Goal: Transaction & Acquisition: Book appointment/travel/reservation

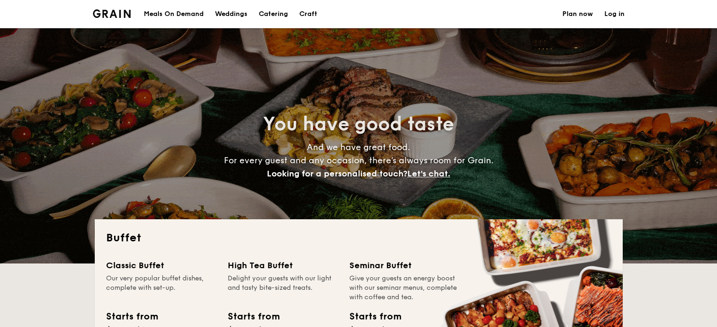
select select
click at [270, 16] on h1 "Catering" at bounding box center [273, 14] width 29 height 28
click at [278, 20] on h1 "Catering" at bounding box center [273, 14] width 29 height 28
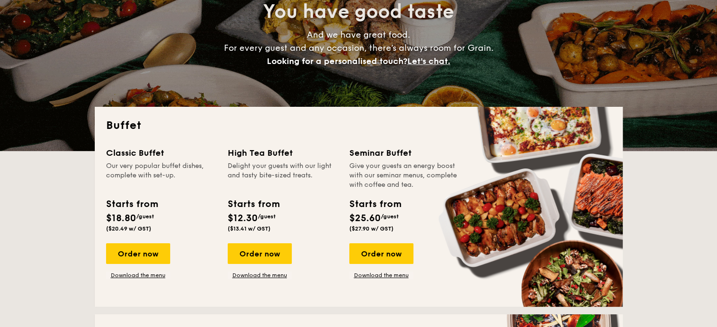
scroll to position [128, 0]
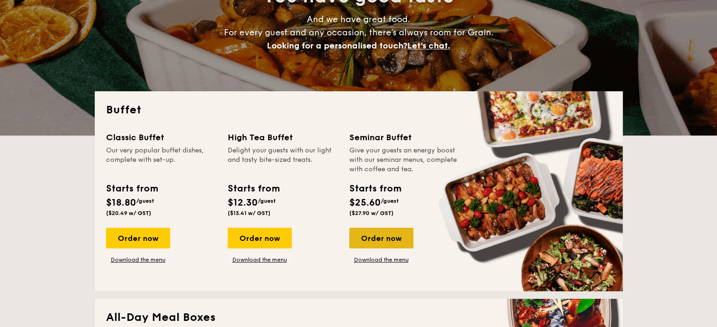
click at [377, 235] on div "Order now" at bounding box center [381, 238] width 64 height 21
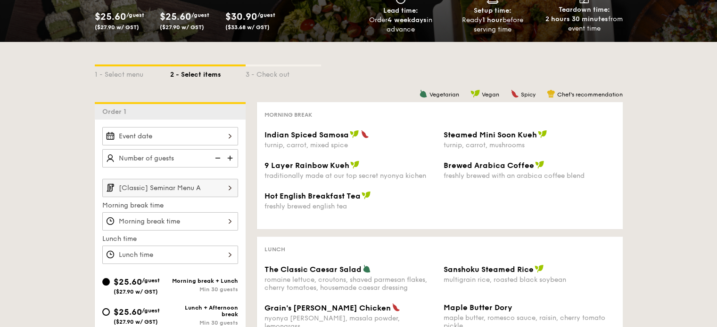
scroll to position [129, 0]
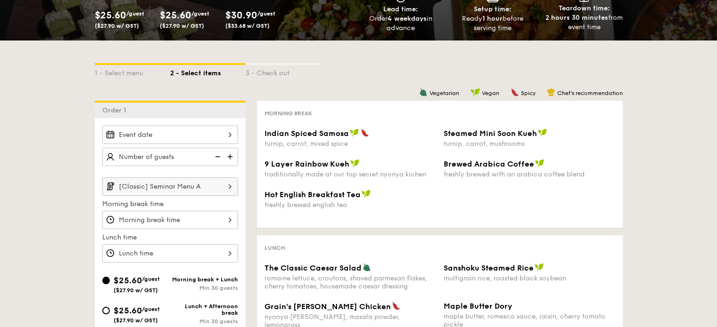
click at [216, 182] on input "[Classic] Seminar Menu A" at bounding box center [170, 187] width 136 height 18
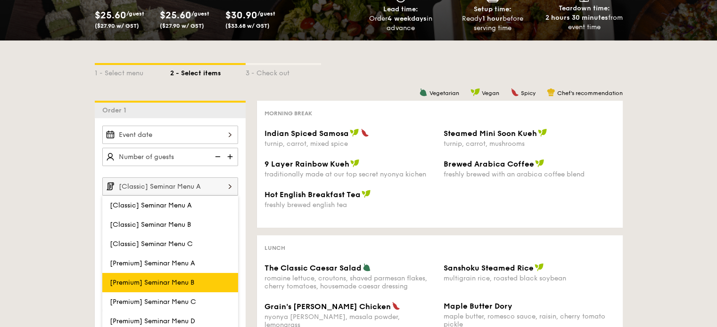
click at [197, 280] on label "[Premium] Seminar Menu B" at bounding box center [170, 282] width 136 height 19
click at [0, 0] on input "[Premium] Seminar Menu B" at bounding box center [0, 0] width 0 height 0
type input "[Premium] Seminar Menu B"
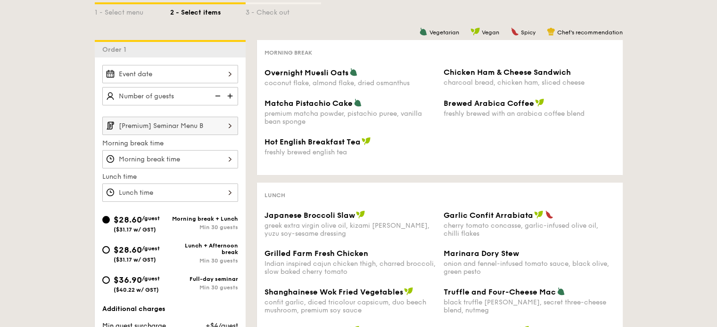
scroll to position [191, 0]
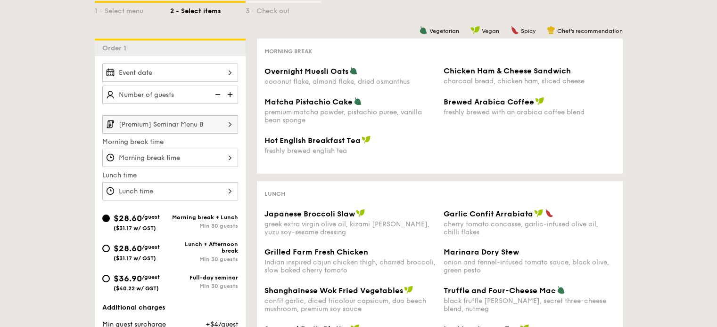
click at [199, 246] on div "Lunch + Afternoon break" at bounding box center [204, 247] width 68 height 13
click at [110, 246] on input "$28.60 /guest ($31.17 w/ GST) Lunch + Afternoon break Min 30 guests" at bounding box center [106, 249] width 8 height 8
radio input "true"
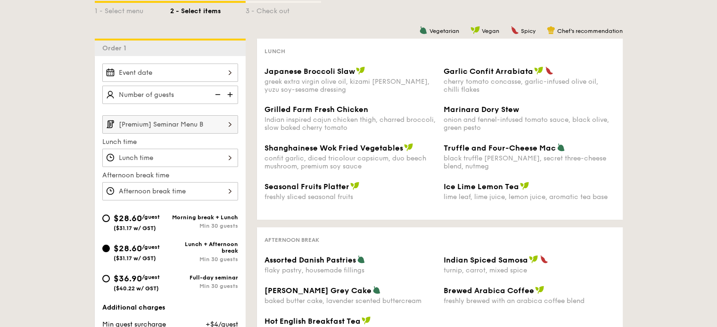
click at [216, 117] on input "[Premium] Seminar Menu B" at bounding box center [170, 124] width 136 height 18
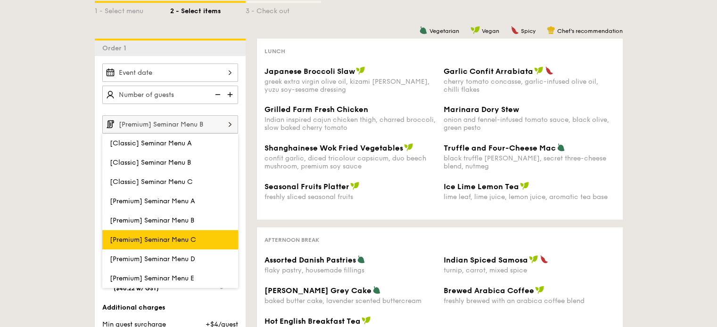
click at [194, 242] on span "[Premium] Seminar Menu C" at bounding box center [153, 240] width 86 height 8
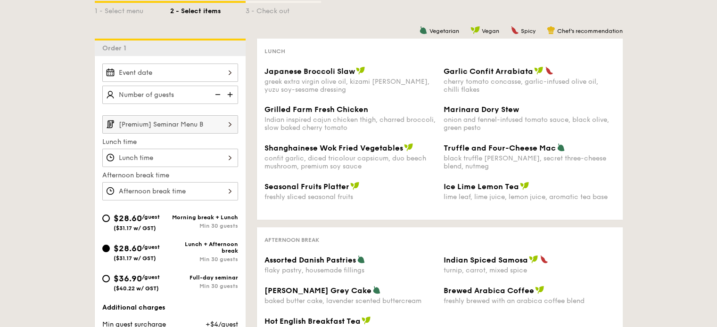
click at [218, 120] on input "[Premium] Seminar Menu B" at bounding box center [170, 124] width 136 height 18
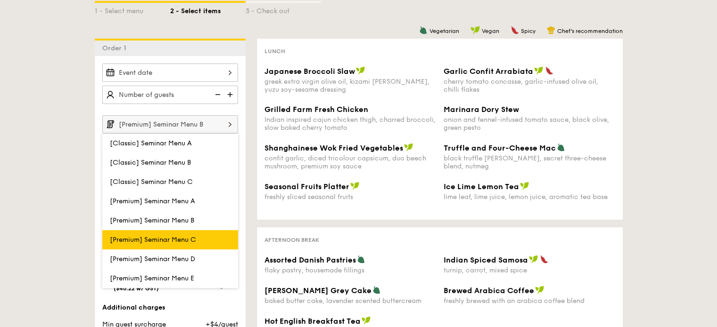
click at [190, 236] on span "[Premium] Seminar Menu C" at bounding box center [153, 240] width 86 height 8
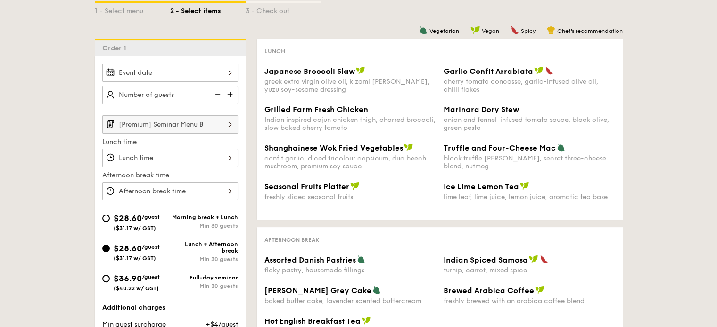
click at [215, 128] on input "[Premium] Seminar Menu B" at bounding box center [170, 124] width 136 height 18
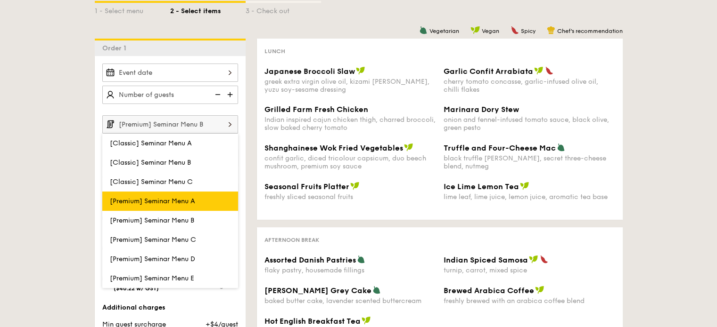
click at [205, 201] on label "[Premium] Seminar Menu A" at bounding box center [170, 201] width 136 height 19
click at [0, 0] on input "[Premium] Seminar Menu A" at bounding box center [0, 0] width 0 height 0
type input "[Premium] Seminar Menu A"
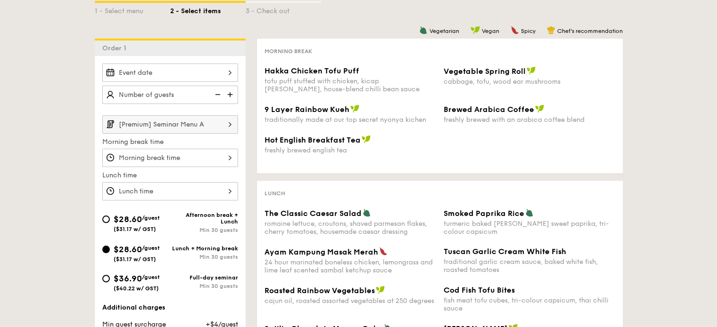
click at [179, 221] on div "Afternoon break + Lunch" at bounding box center [204, 218] width 68 height 13
click at [110, 221] on input "$28.60 /guest ($31.17 w/ GST) Afternoon break + Lunch Min 30 guests" at bounding box center [106, 220] width 8 height 8
radio input "true"
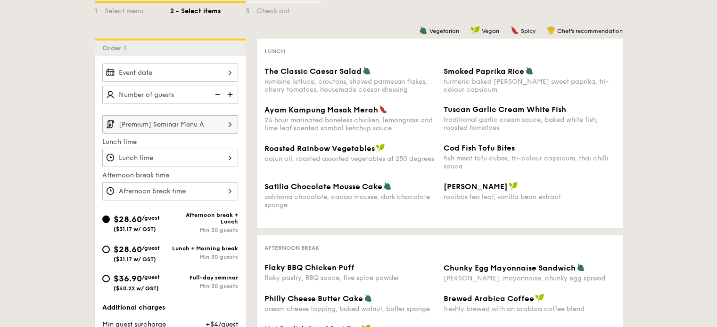
click at [194, 119] on input "[Premium] Seminar Menu A" at bounding box center [170, 124] width 136 height 18
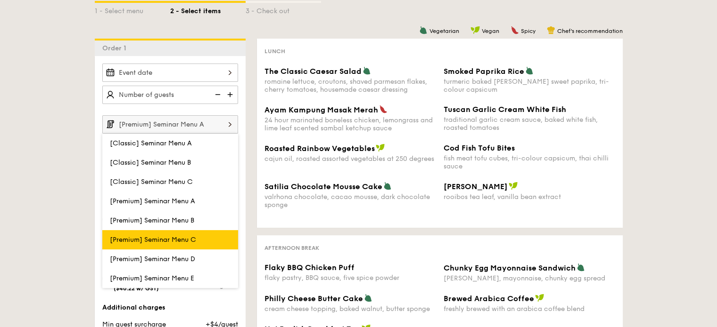
click at [172, 237] on span "[Premium] Seminar Menu C" at bounding box center [153, 240] width 86 height 8
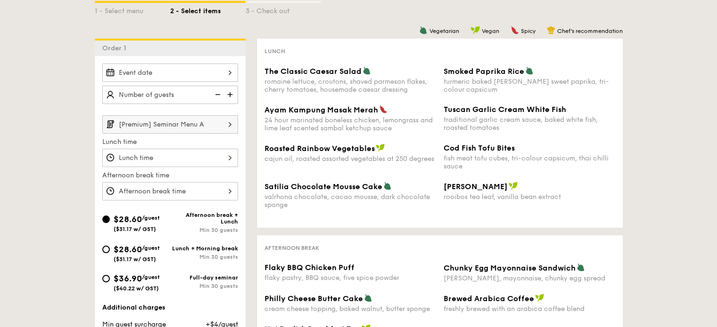
click at [202, 120] on input "[Premium] Seminar Menu A" at bounding box center [170, 124] width 136 height 18
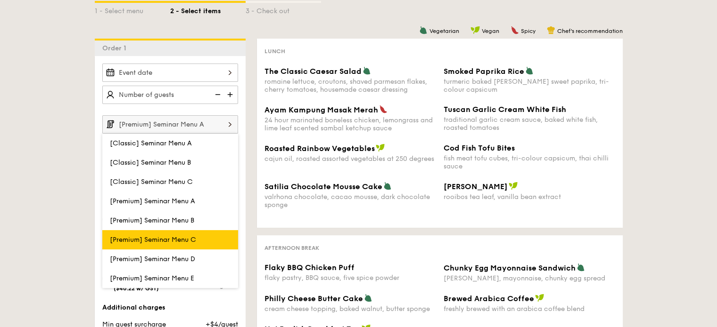
click at [188, 239] on span "[Premium] Seminar Menu C" at bounding box center [153, 240] width 86 height 8
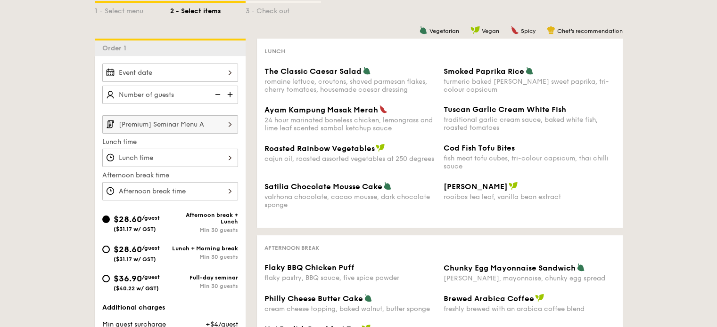
click at [216, 122] on input "[Premium] Seminar Menu A" at bounding box center [170, 124] width 136 height 18
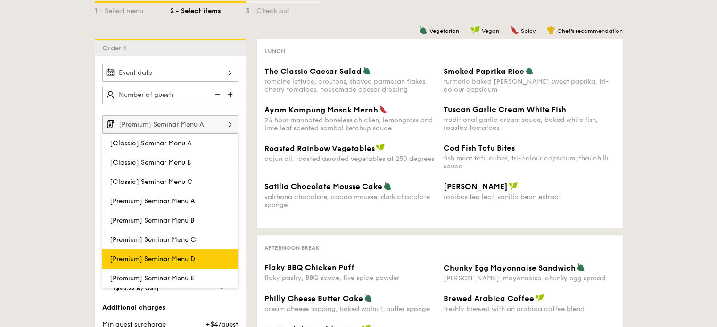
click at [197, 258] on label "[Premium] Seminar Menu D" at bounding box center [170, 259] width 136 height 19
click at [0, 0] on input "[Premium] Seminar Menu D" at bounding box center [0, 0] width 0 height 0
type input "[Premium] Seminar Menu D"
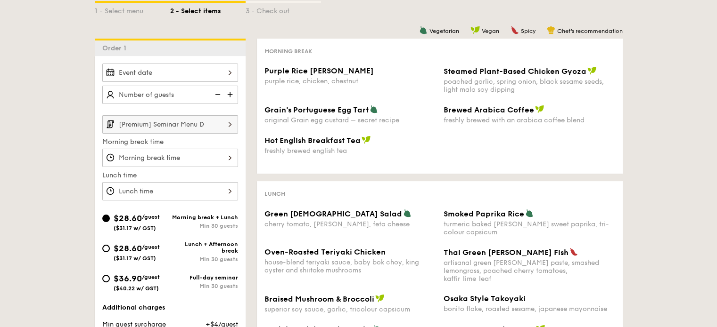
click at [187, 250] on div "Lunch + Afternoon break" at bounding box center [204, 247] width 68 height 13
click at [110, 250] on input "$28.60 /guest ($31.17 w/ GST) Lunch + Afternoon break Min 30 guests" at bounding box center [106, 249] width 8 height 8
radio input "true"
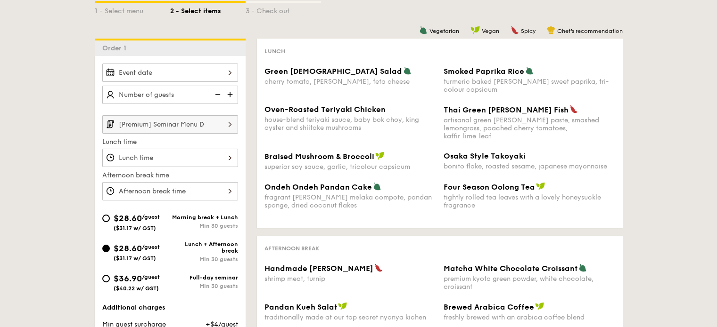
click at [223, 121] on img at bounding box center [230, 124] width 16 height 18
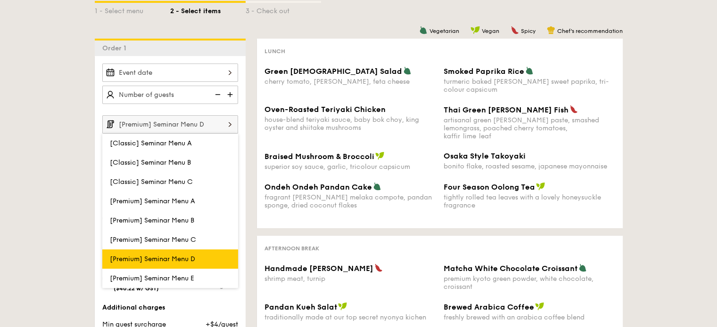
click at [186, 262] on label "[Premium] Seminar Menu D" at bounding box center [170, 259] width 136 height 19
click at [0, 0] on input "[Premium] Seminar Menu D" at bounding box center [0, 0] width 0 height 0
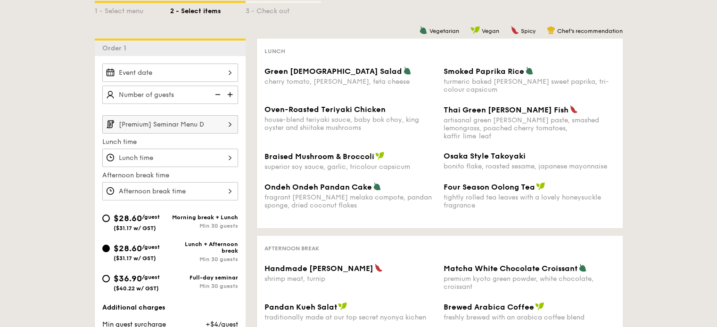
click at [223, 128] on img at bounding box center [230, 124] width 16 height 18
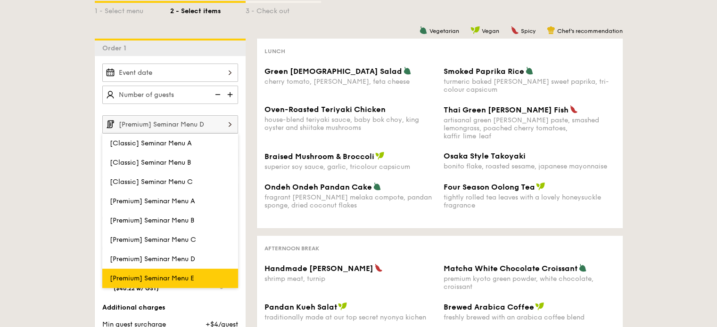
click at [184, 280] on span "[Premium] Seminar Menu E" at bounding box center [152, 279] width 84 height 8
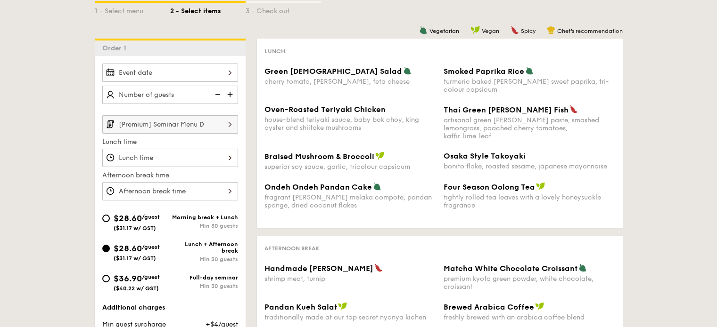
click at [200, 214] on div "Morning break + Lunch" at bounding box center [204, 217] width 68 height 7
click at [110, 215] on input "$28.60 /guest ($31.17 w/ GST) Morning break + Lunch Min 30 guests" at bounding box center [106, 219] width 8 height 8
radio input "true"
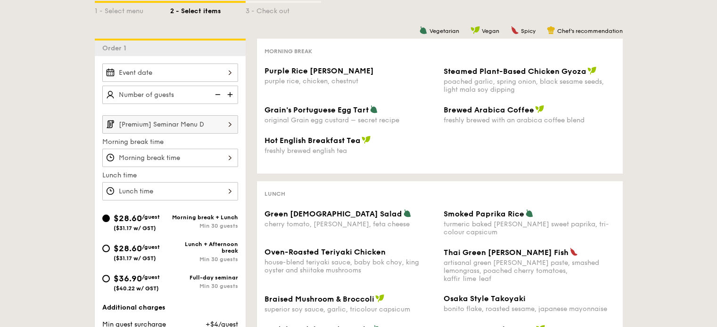
click at [222, 126] on img at bounding box center [230, 124] width 16 height 18
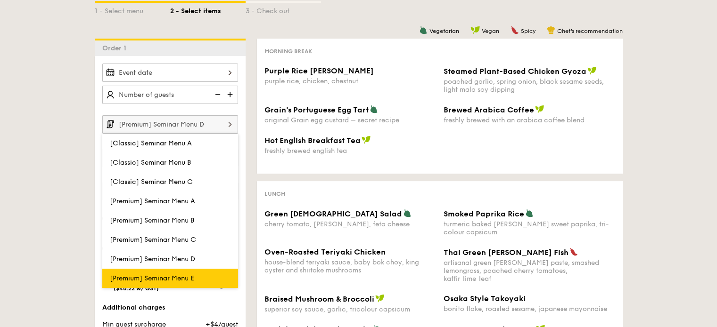
click at [181, 282] on label "[Premium] Seminar Menu E" at bounding box center [170, 278] width 136 height 19
click at [0, 0] on input "[Premium] Seminar Menu E" at bounding box center [0, 0] width 0 height 0
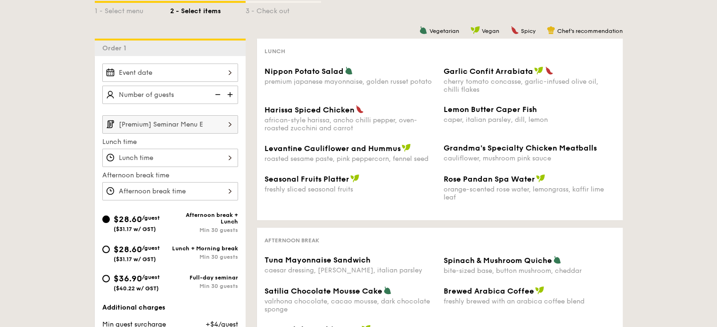
click at [235, 118] on img at bounding box center [230, 124] width 16 height 18
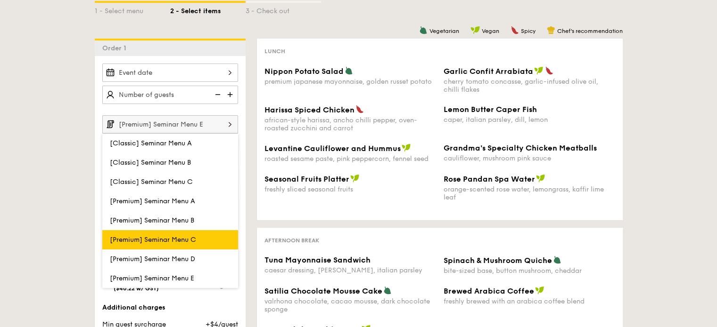
click at [200, 233] on label "[Premium] Seminar Menu C" at bounding box center [170, 239] width 136 height 19
click at [0, 0] on input "[Premium] Seminar Menu C" at bounding box center [0, 0] width 0 height 0
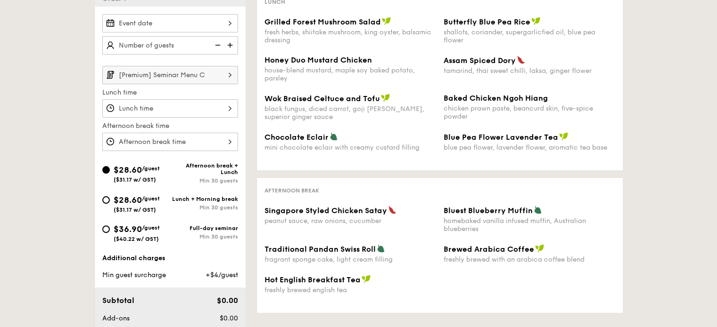
scroll to position [228, 0]
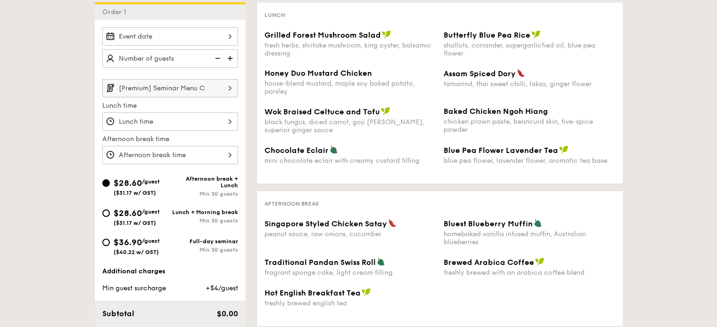
click at [221, 85] on input "[Premium] Seminar Menu C" at bounding box center [170, 88] width 136 height 18
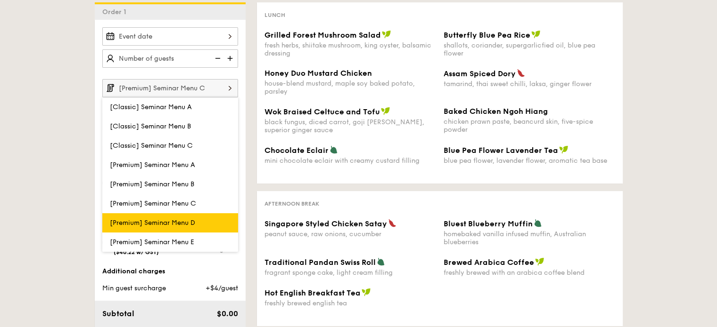
click at [185, 217] on label "[Premium] Seminar Menu D" at bounding box center [170, 222] width 136 height 19
click at [0, 0] on input "[Premium] Seminar Menu D" at bounding box center [0, 0] width 0 height 0
type input "[Premium] Seminar Menu D"
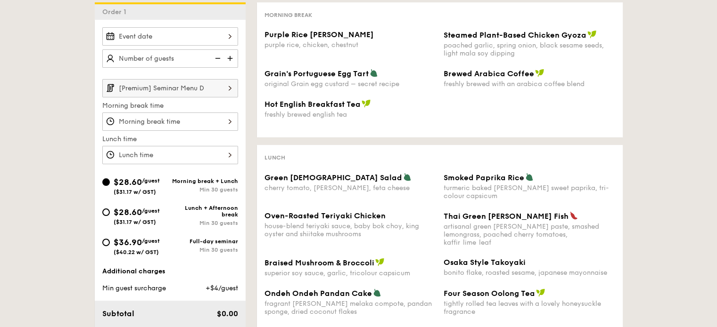
click at [187, 214] on div "Lunch + Afternoon break" at bounding box center [204, 211] width 68 height 13
click at [110, 214] on input "$28.60 /guest ($31.17 w/ GST) Lunch + Afternoon break Min 30 guests" at bounding box center [106, 213] width 8 height 8
radio input "true"
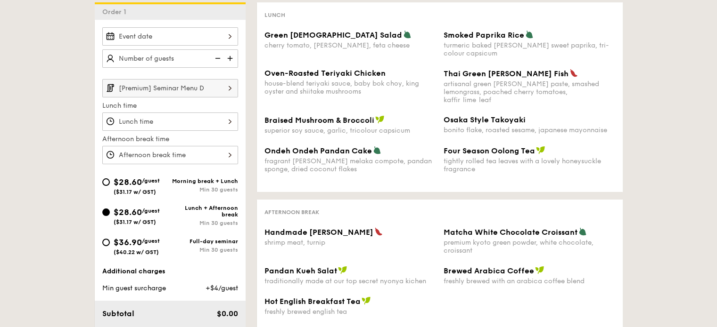
click at [221, 84] on input "[Premium] Seminar Menu D" at bounding box center [170, 88] width 136 height 18
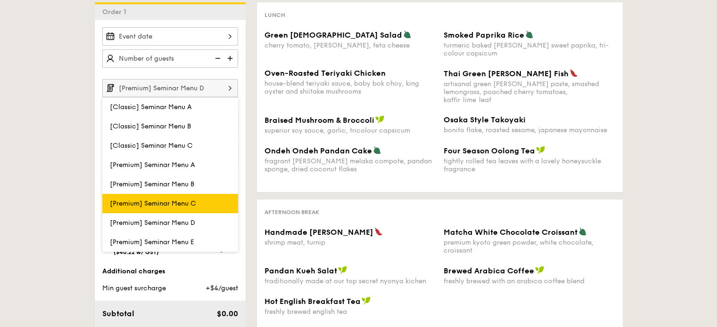
click at [187, 203] on span "[Premium] Seminar Menu C" at bounding box center [153, 204] width 86 height 8
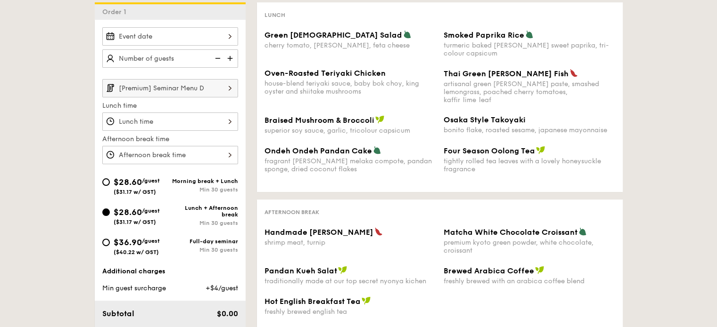
click at [192, 181] on div "Morning break + Lunch" at bounding box center [204, 181] width 68 height 7
click at [110, 181] on input "$28.60 /guest ($31.17 w/ GST) Morning break + Lunch Min 30 guests" at bounding box center [106, 183] width 8 height 8
radio input "true"
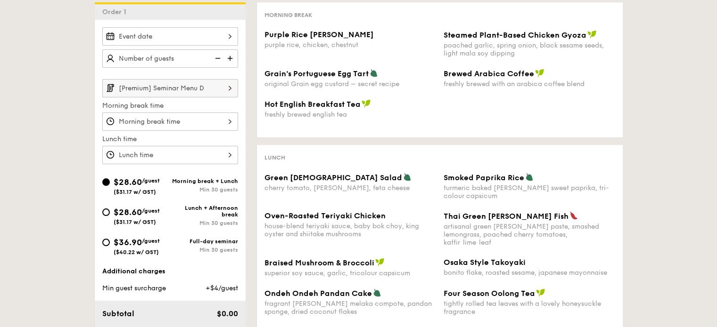
click at [221, 85] on input "[Premium] Seminar Menu D" at bounding box center [170, 88] width 136 height 18
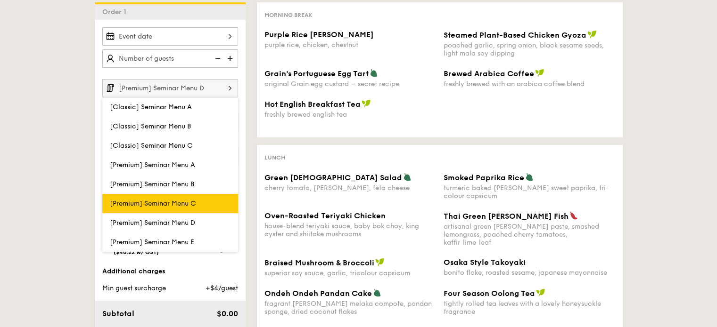
click at [187, 203] on span "[Premium] Seminar Menu C" at bounding box center [153, 204] width 86 height 8
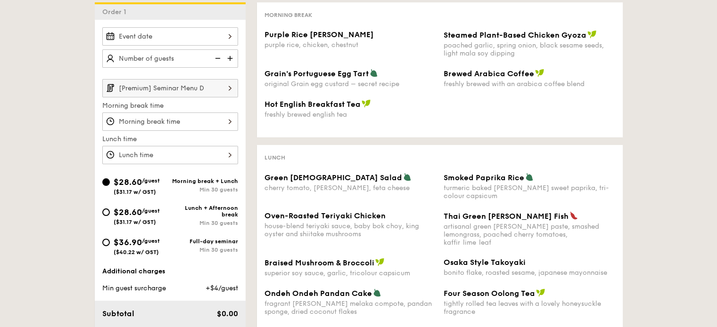
click at [223, 85] on img at bounding box center [230, 88] width 16 height 18
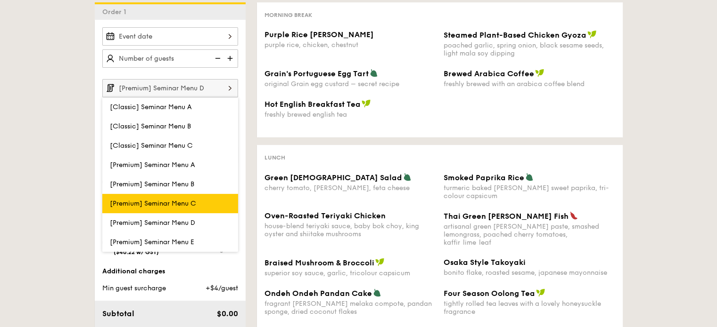
click at [192, 200] on span "[Premium] Seminar Menu C" at bounding box center [153, 204] width 86 height 8
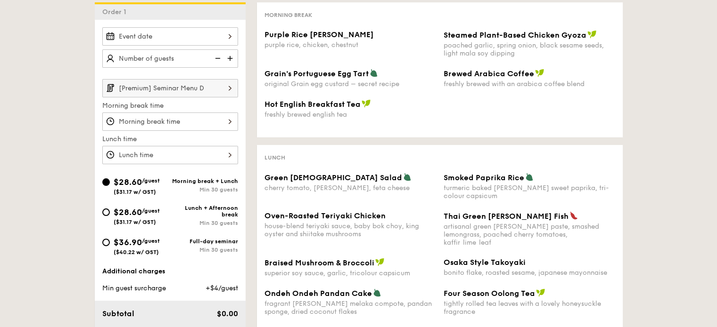
click at [197, 209] on div "Lunch + Afternoon break" at bounding box center [204, 211] width 68 height 13
click at [110, 209] on input "$28.60 /guest ($31.17 w/ GST) Lunch + Afternoon break Min 30 guests" at bounding box center [106, 213] width 8 height 8
radio input "true"
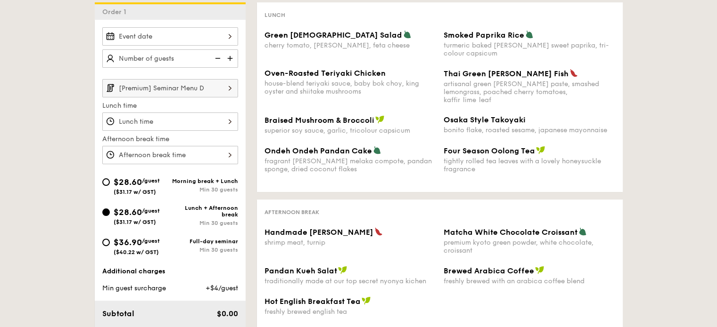
click at [227, 81] on img at bounding box center [230, 88] width 16 height 18
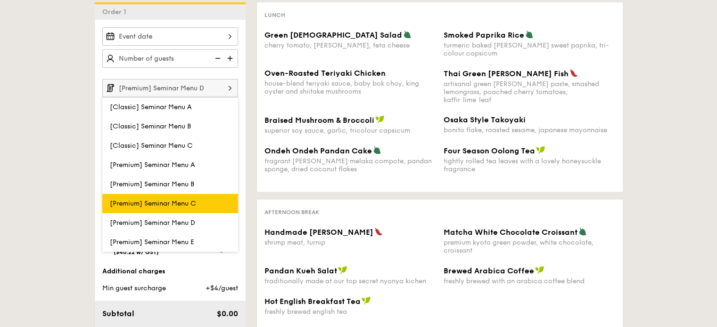
drag, startPoint x: 195, startPoint y: 213, endPoint x: 180, endPoint y: 201, distance: 19.4
click at [180, 201] on div "[Classic] Seminar Menu A [Classic] Seminar Menu B [Classic] Seminar Menu C [Pre…" at bounding box center [170, 175] width 136 height 155
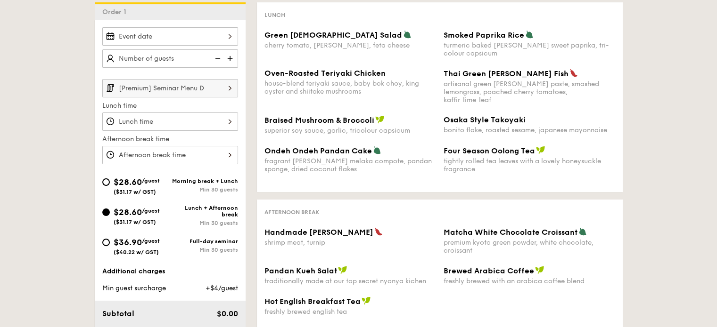
click at [217, 83] on input "[Premium] Seminar Menu D" at bounding box center [170, 88] width 136 height 18
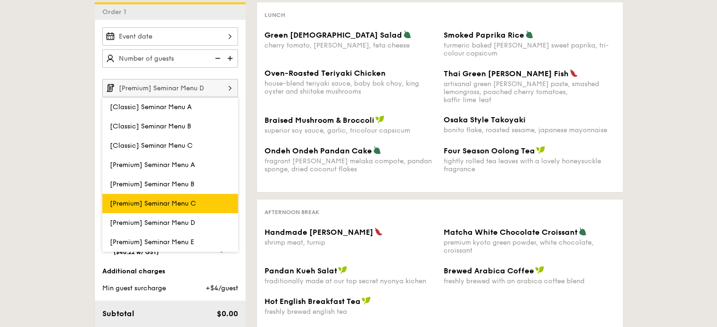
click at [186, 196] on label "[Premium] Seminar Menu C" at bounding box center [170, 203] width 136 height 19
click at [0, 0] on input "[Premium] Seminar Menu C" at bounding box center [0, 0] width 0 height 0
type input "[Premium] Seminar Menu C"
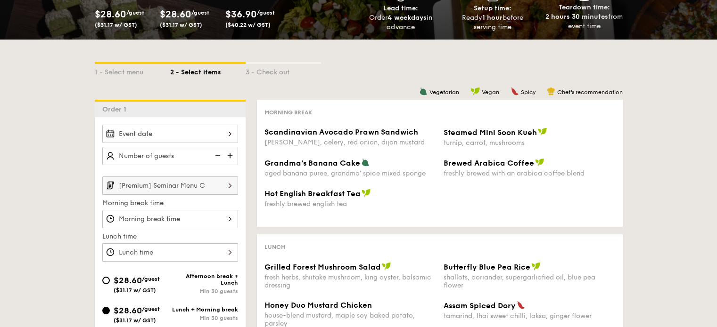
scroll to position [128, 0]
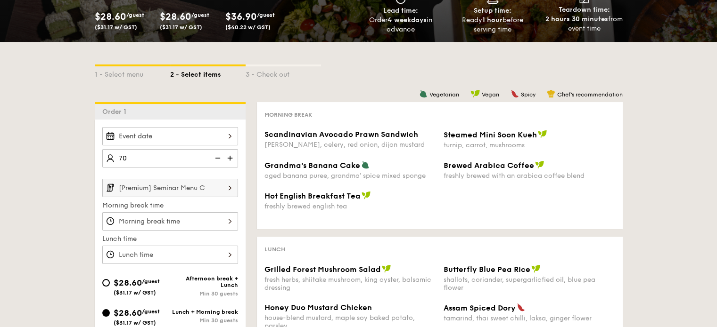
type input "70 guests"
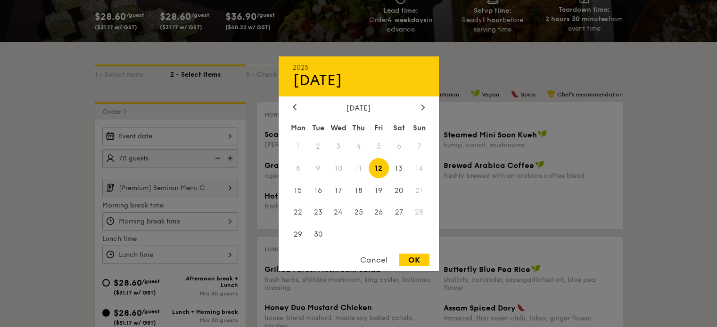
click at [229, 132] on div "2025 Sep [DATE] Tue Wed Thu Fri Sat Sun 1 2 3 4 5 6 7 8 9 10 11 12 13 14 15 16 …" at bounding box center [170, 136] width 136 height 18
click at [381, 168] on span "12" at bounding box center [378, 168] width 20 height 20
click at [417, 258] on div "OK" at bounding box center [414, 260] width 31 height 13
type input "[DATE]"
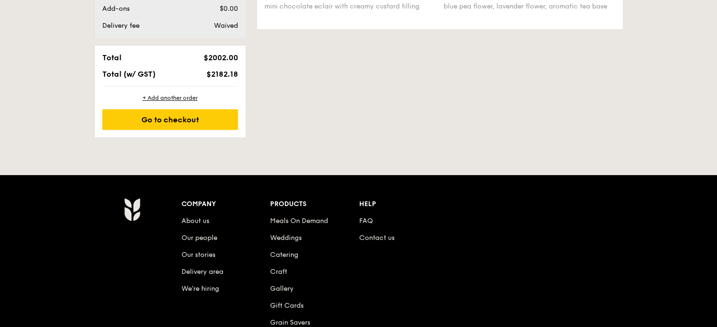
scroll to position [557, 0]
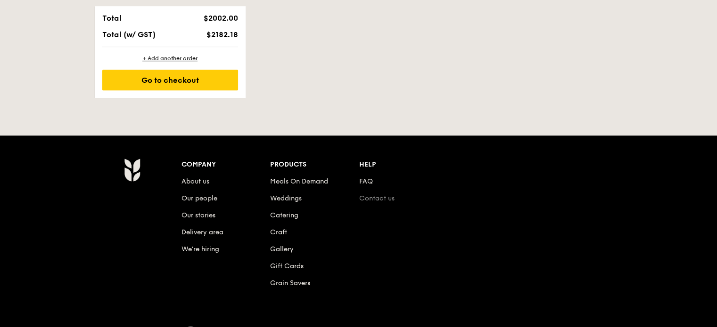
click at [382, 196] on link "Contact us" at bounding box center [376, 199] width 35 height 8
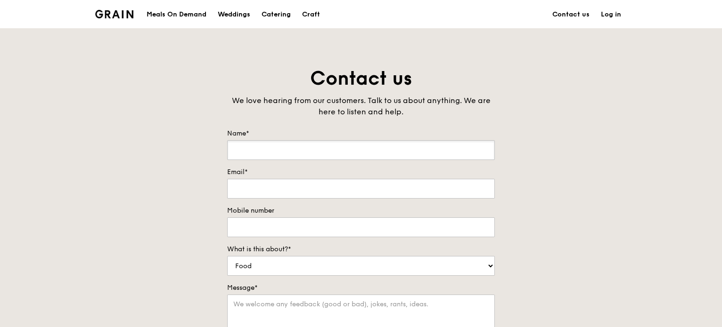
click at [392, 145] on input "Name*" at bounding box center [361, 150] width 268 height 20
type input "Neha Yadav"
drag, startPoint x: 308, startPoint y: 188, endPoint x: 139, endPoint y: 188, distance: 168.2
click at [139, 188] on div "Contact us We love hearing from our customers. Talk to us about anything. We ar…" at bounding box center [361, 263] width 722 height 394
type input "yadav.n.6@pg.com"
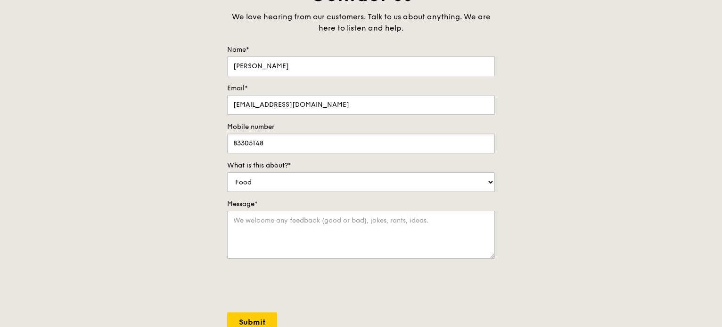
scroll to position [85, 0]
type input "83305148"
click at [258, 218] on textarea "Message*" at bounding box center [361, 234] width 268 height 48
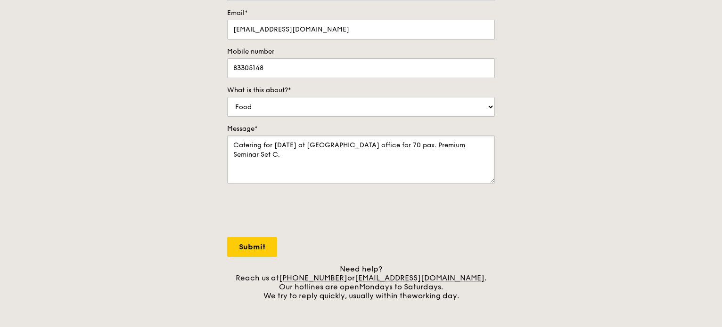
scroll to position [175, 0]
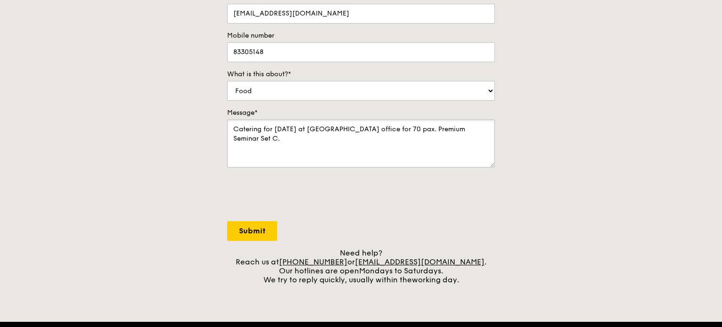
type textarea "Catering for 11 Sep at P&G Biopolis office for 70 pax. Premium Seminar Set C."
click at [262, 230] on input "Submit" at bounding box center [252, 231] width 50 height 20
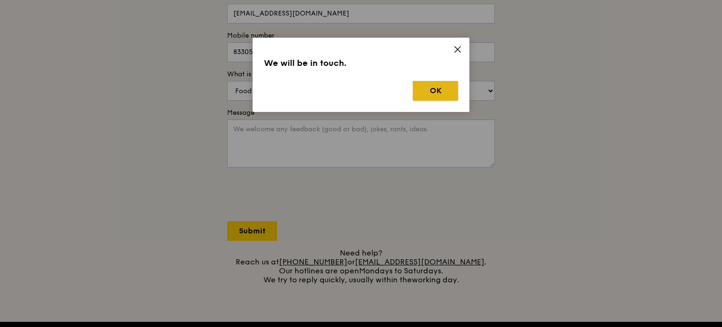
click at [437, 94] on button "OK" at bounding box center [435, 91] width 45 height 20
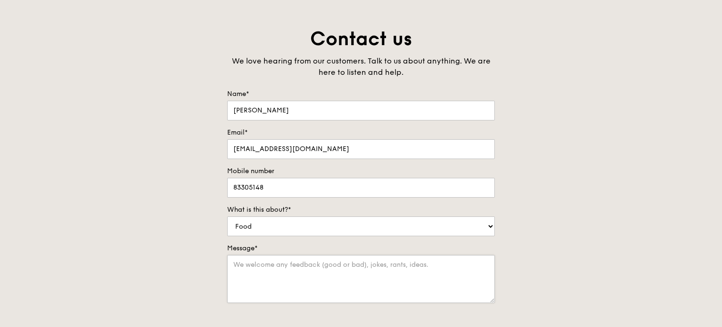
scroll to position [0, 0]
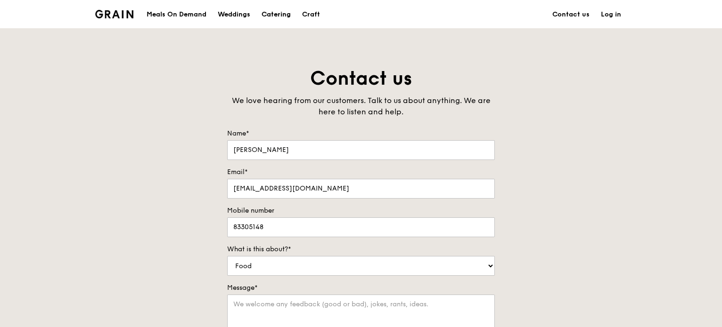
click at [272, 8] on div "Catering" at bounding box center [276, 14] width 29 height 28
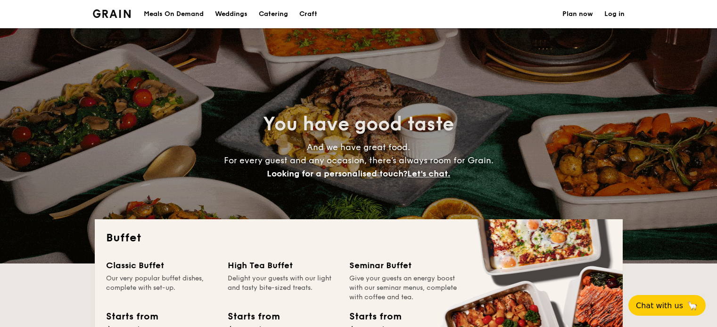
select select
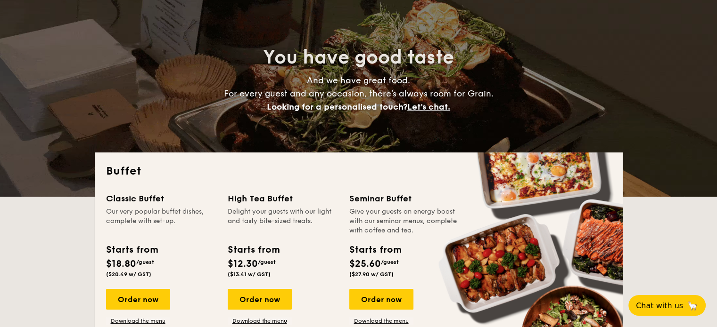
scroll to position [64, 0]
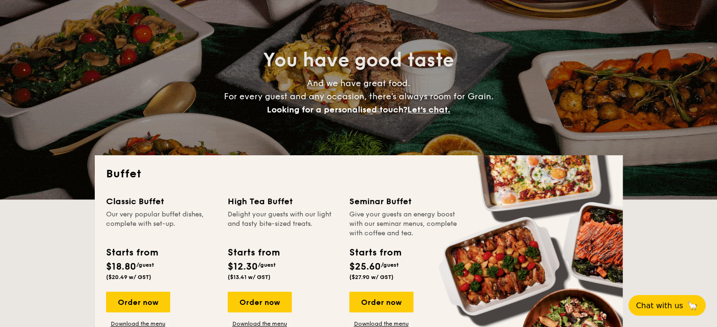
click at [400, 182] on div "Buffet Classic Buffet Our very popular buffet dishes, complete with set-up. Sta…" at bounding box center [359, 256] width 528 height 200
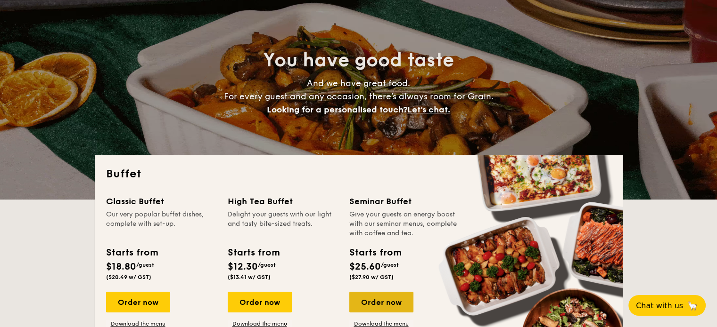
click at [381, 299] on div "Order now" at bounding box center [381, 302] width 64 height 21
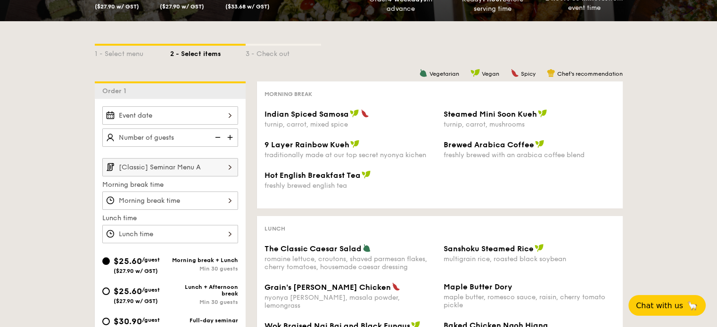
scroll to position [149, 0]
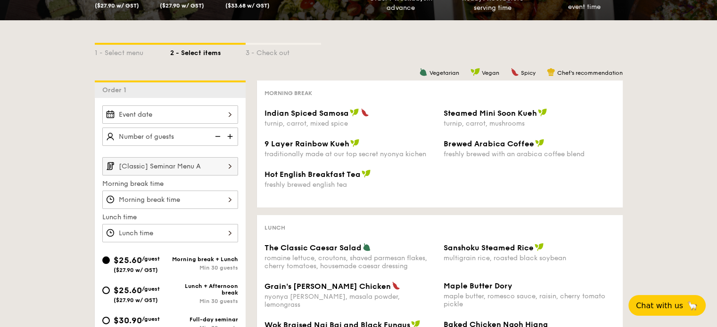
click at [198, 168] on input "[Classic] Seminar Menu A" at bounding box center [170, 166] width 136 height 18
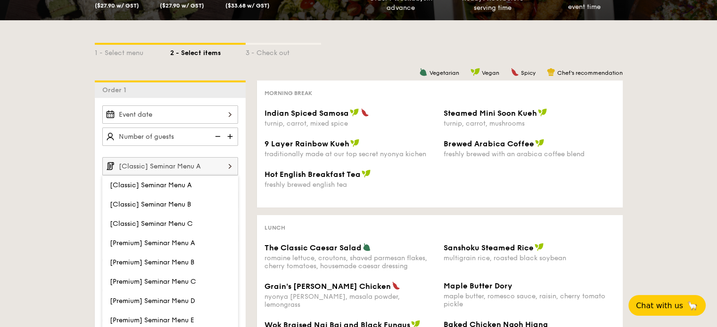
click at [43, 231] on div "1 - Select menu 2 - Select items 3 - Check out Order 1 [Classic] Seminar Menu A…" at bounding box center [358, 279] width 717 height 519
